Goal: Transaction & Acquisition: Download file/media

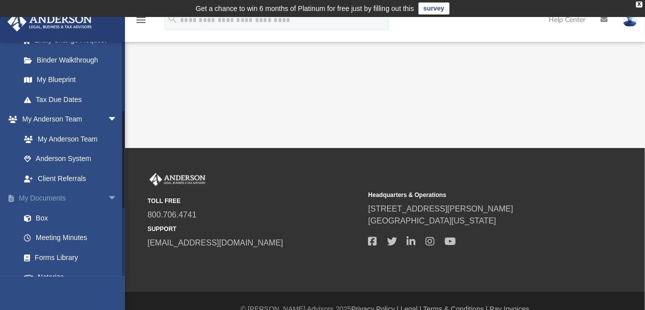
scroll to position [250, 0]
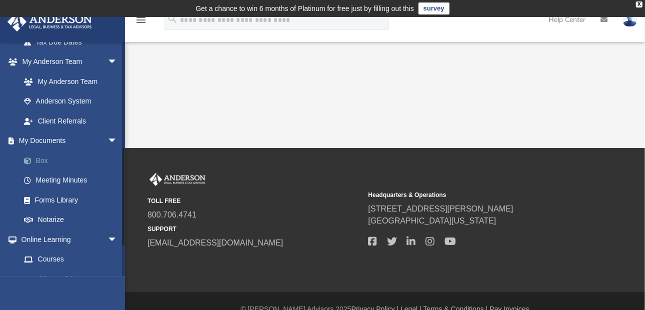
click at [43, 162] on link "Box" at bounding box center [73, 161] width 119 height 20
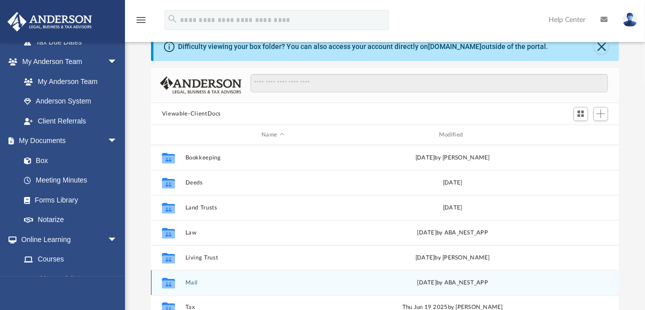
scroll to position [100, 0]
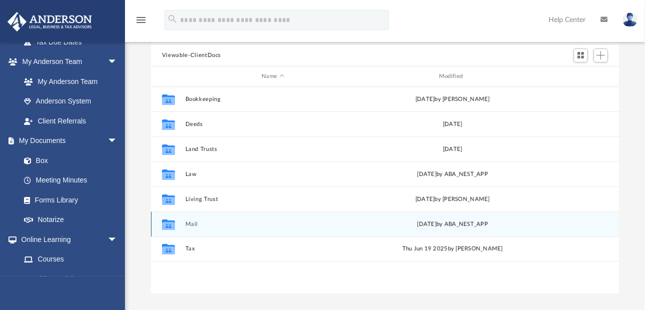
click at [194, 223] on button "Mail" at bounding box center [274, 224] width 176 height 7
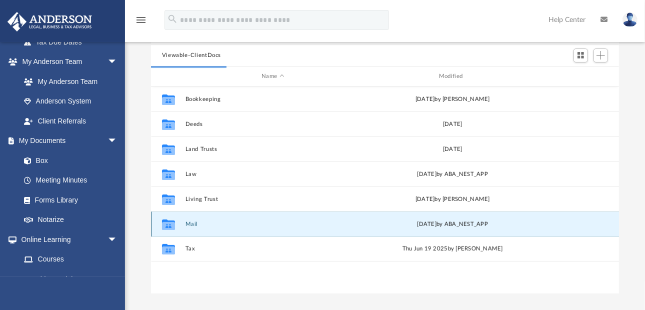
click at [169, 225] on icon "grid" at bounding box center [168, 226] width 13 height 8
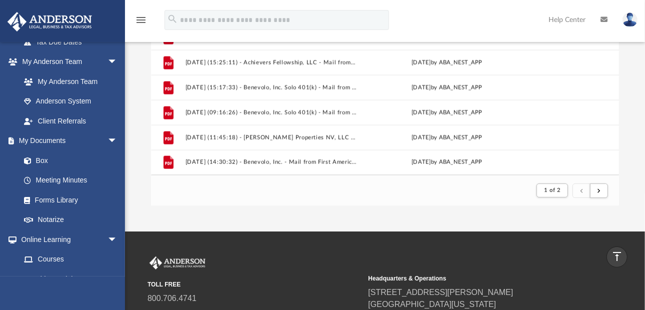
scroll to position [874, 0]
click at [598, 188] on span "submit" at bounding box center [599, 191] width 3 height 6
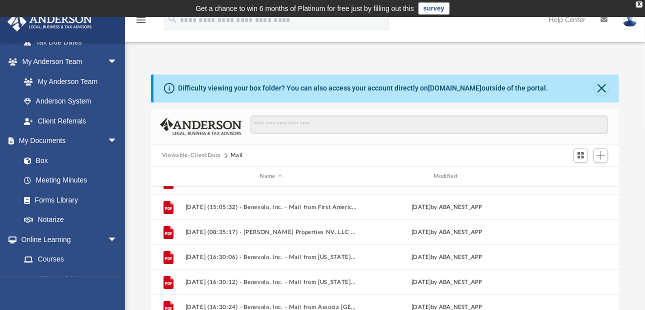
scroll to position [0, 0]
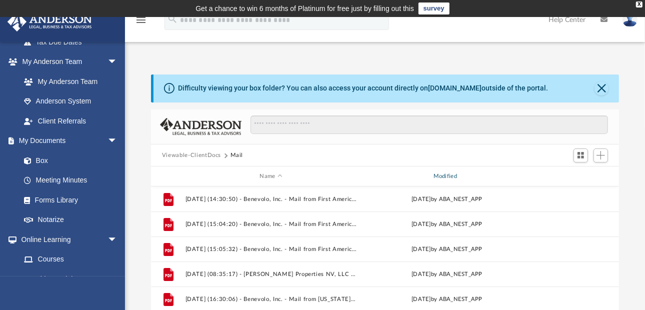
click at [443, 176] on div "Modified" at bounding box center [447, 176] width 172 height 9
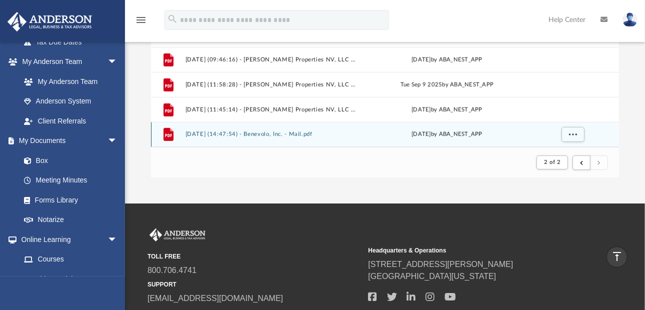
scroll to position [200, 0]
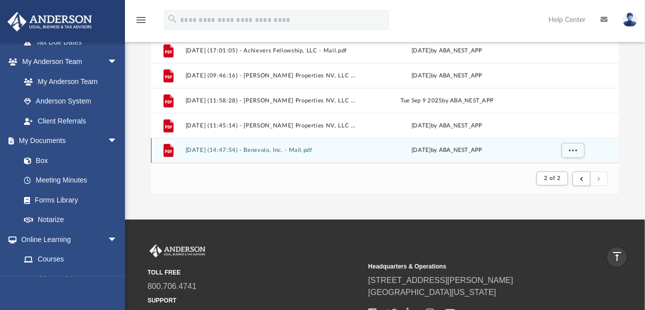
click at [207, 147] on div "File [DATE] (14:47:54) - Benevolo, Inc. - Mail.pdf [DATE] by ABA_NEST_APP" at bounding box center [385, 150] width 468 height 25
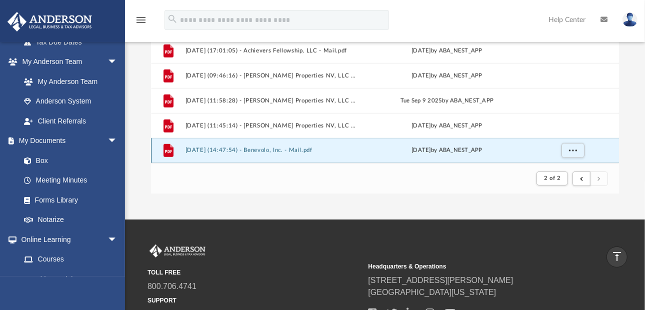
click at [221, 150] on button "[DATE] (14:47:54) - Benevolo, Inc. - Mail.pdf" at bounding box center [272, 151] width 172 height 7
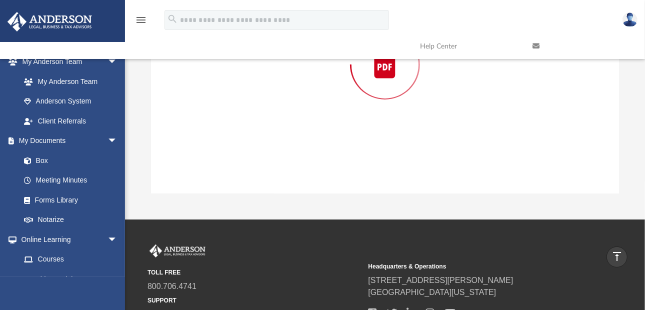
scroll to position [109, 0]
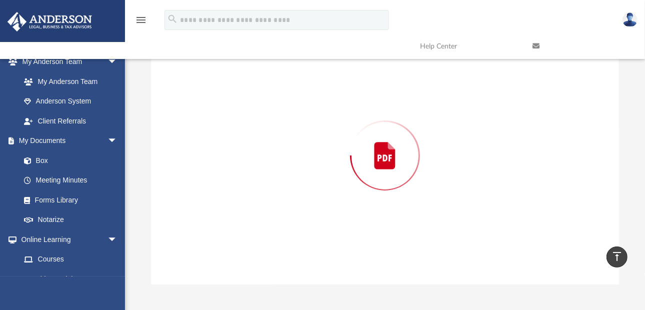
click at [221, 150] on div "Preview" at bounding box center [385, 156] width 468 height 258
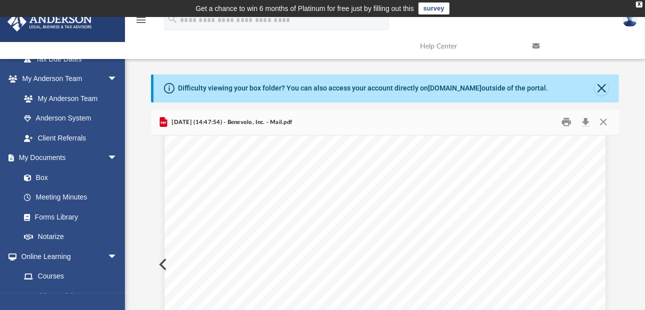
scroll to position [904, 0]
click at [568, 123] on button "Print" at bounding box center [567, 123] width 20 height 16
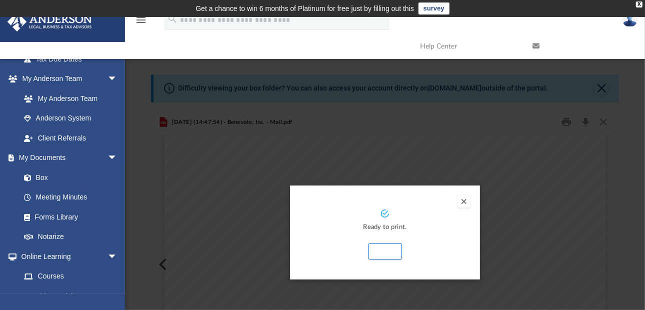
click at [465, 201] on button "Preview" at bounding box center [464, 202] width 12 height 12
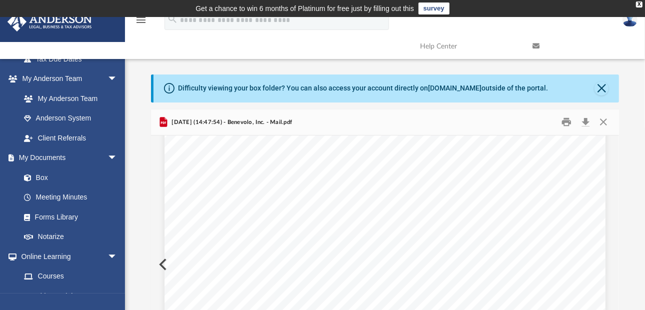
scroll to position [654, 0]
click at [585, 121] on button "Download" at bounding box center [586, 123] width 18 height 16
